Goal: Go to known website: Access a specific website the user already knows

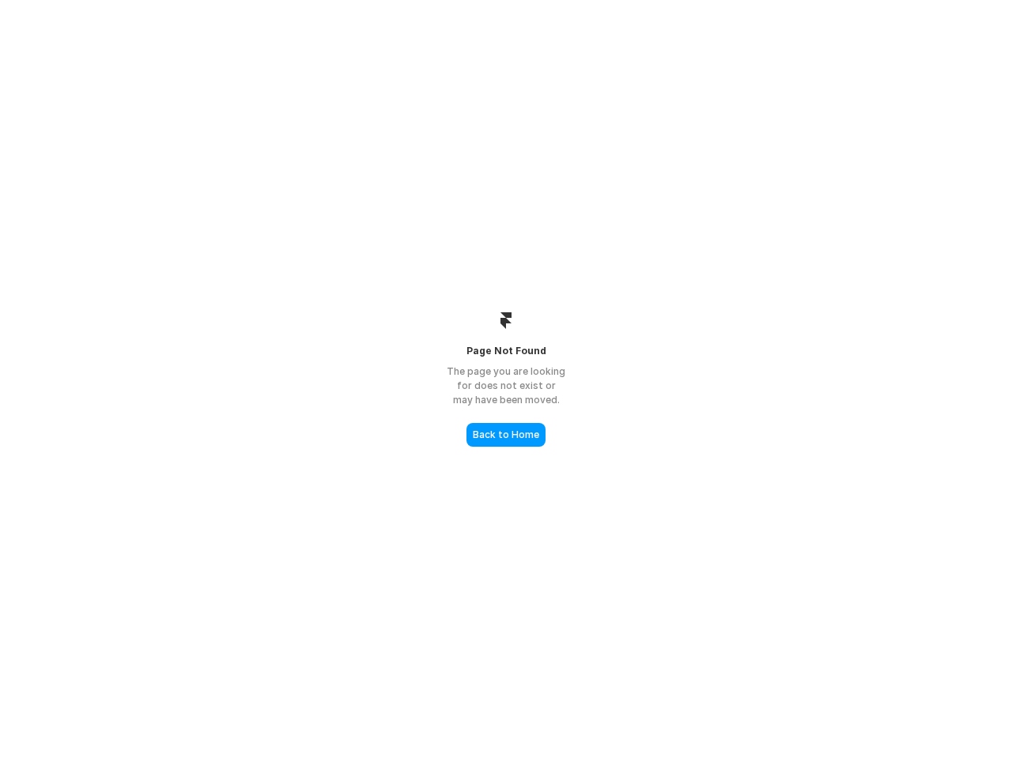
click at [506, 379] on div "The page you are looking for does not exist or may have been moved." at bounding box center [506, 385] width 158 height 43
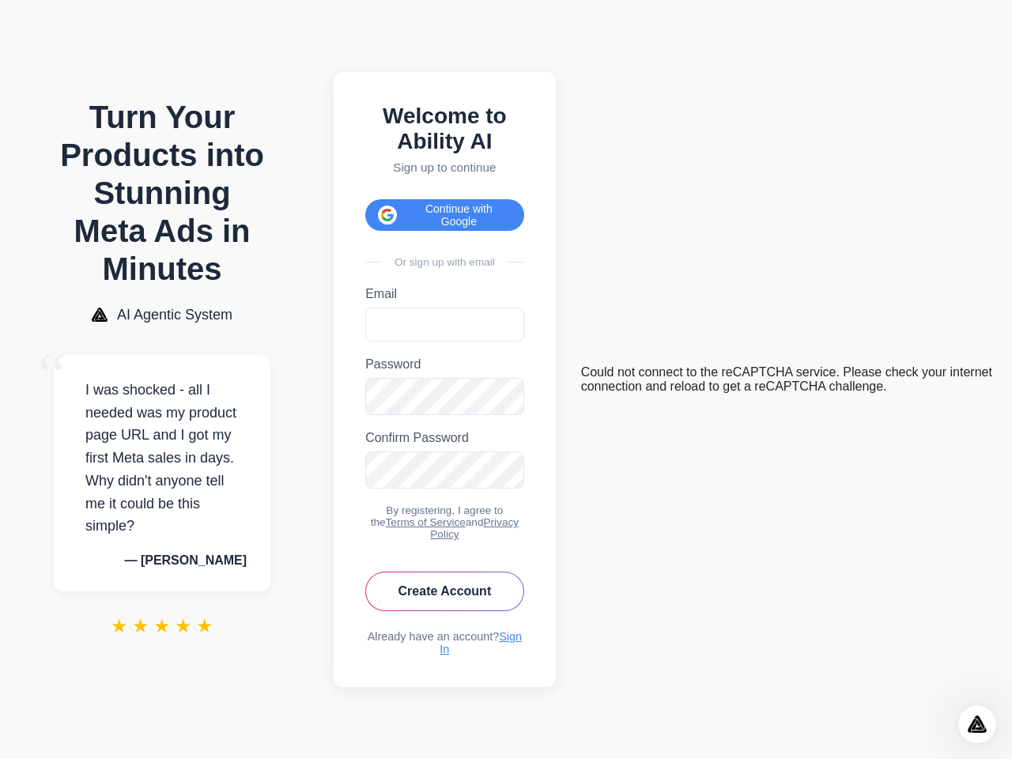
click at [450, 206] on button "Continue with Google" at bounding box center [444, 215] width 159 height 32
click at [977, 724] on icon "Open Intercom Messenger" at bounding box center [977, 724] width 26 height 26
